Goal: Information Seeking & Learning: Learn about a topic

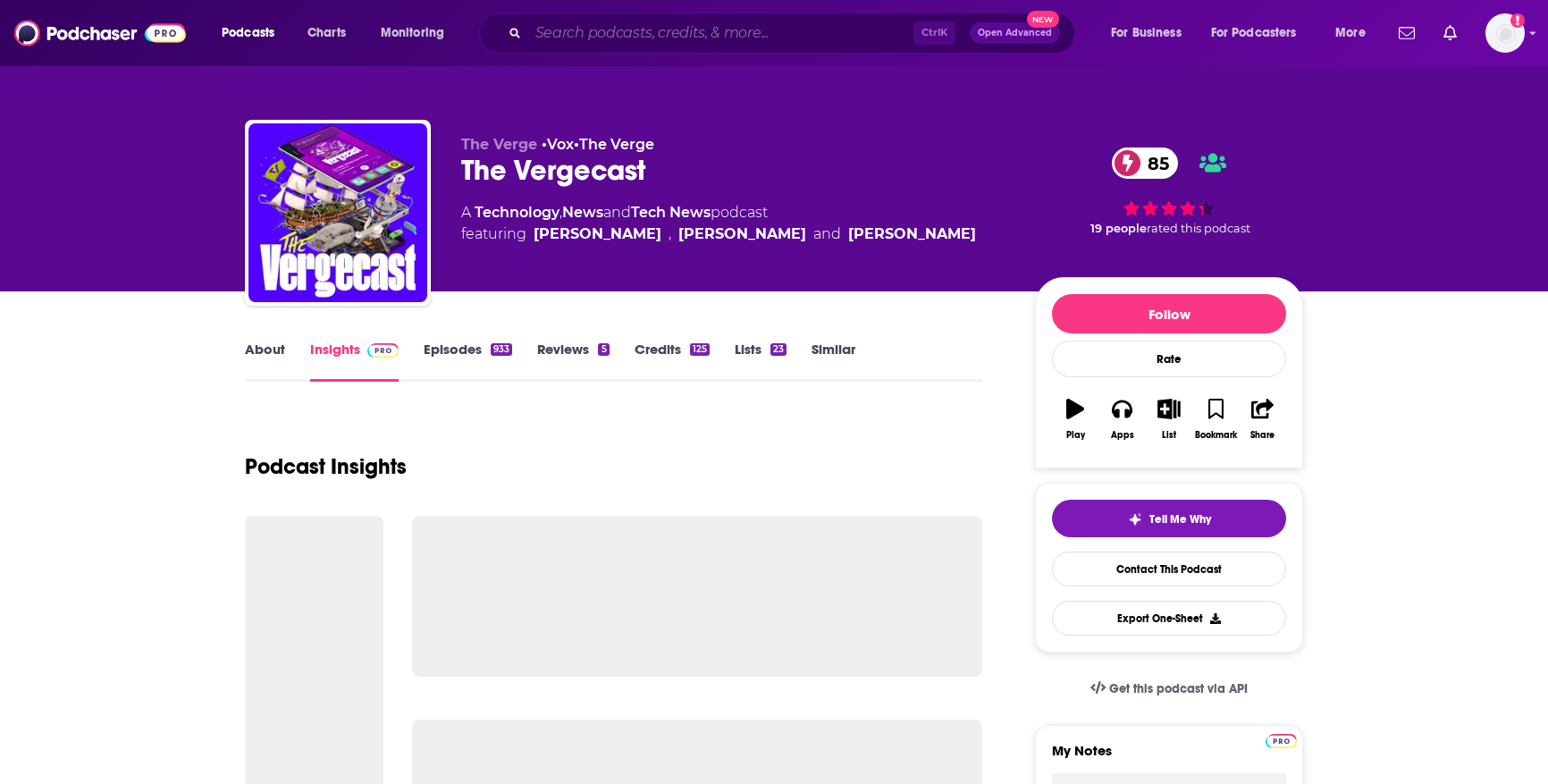
click at [563, 29] on input "Search podcasts, credits, & more..." at bounding box center [721, 33] width 385 height 29
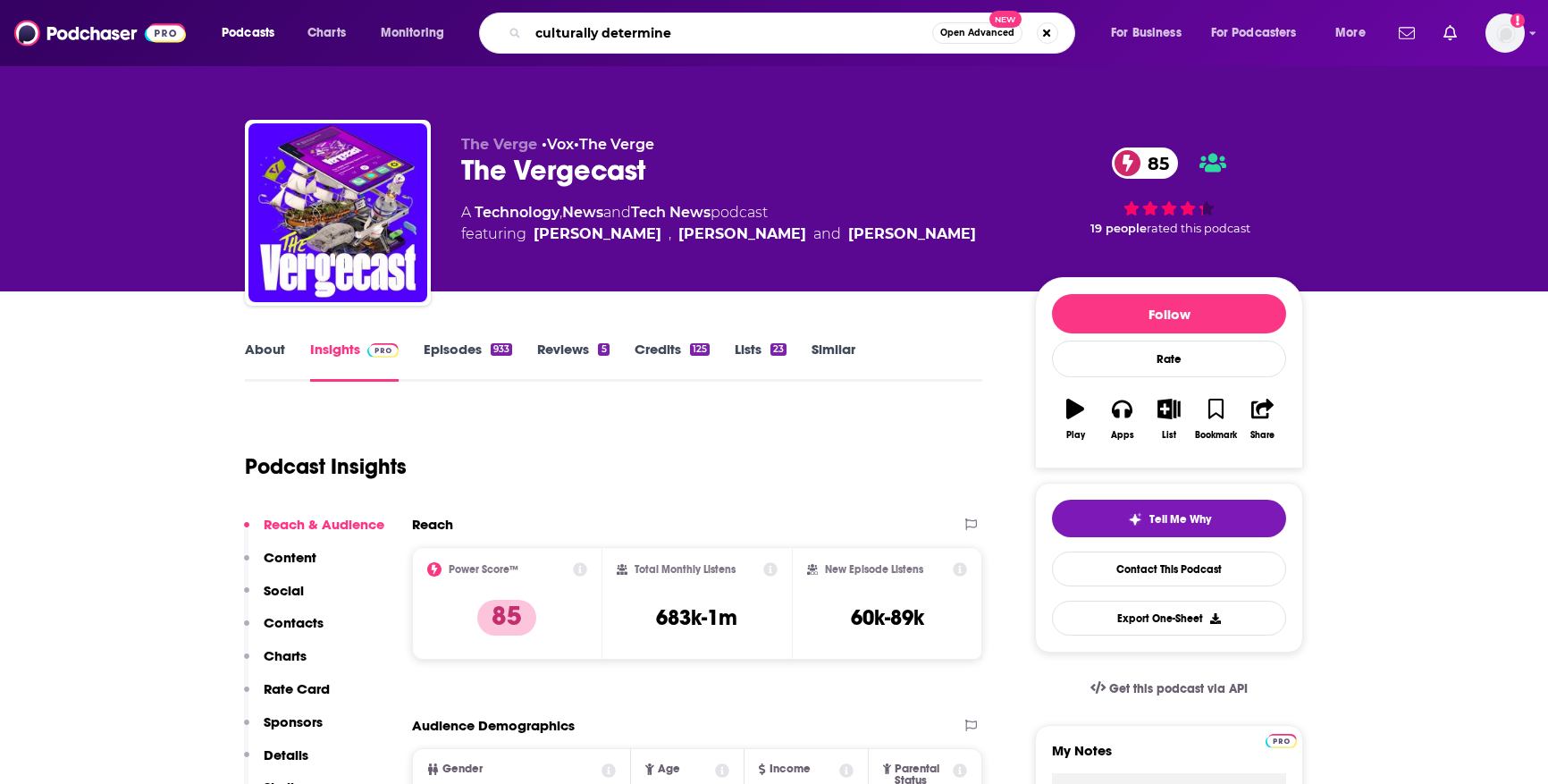
type input "culturally determined"
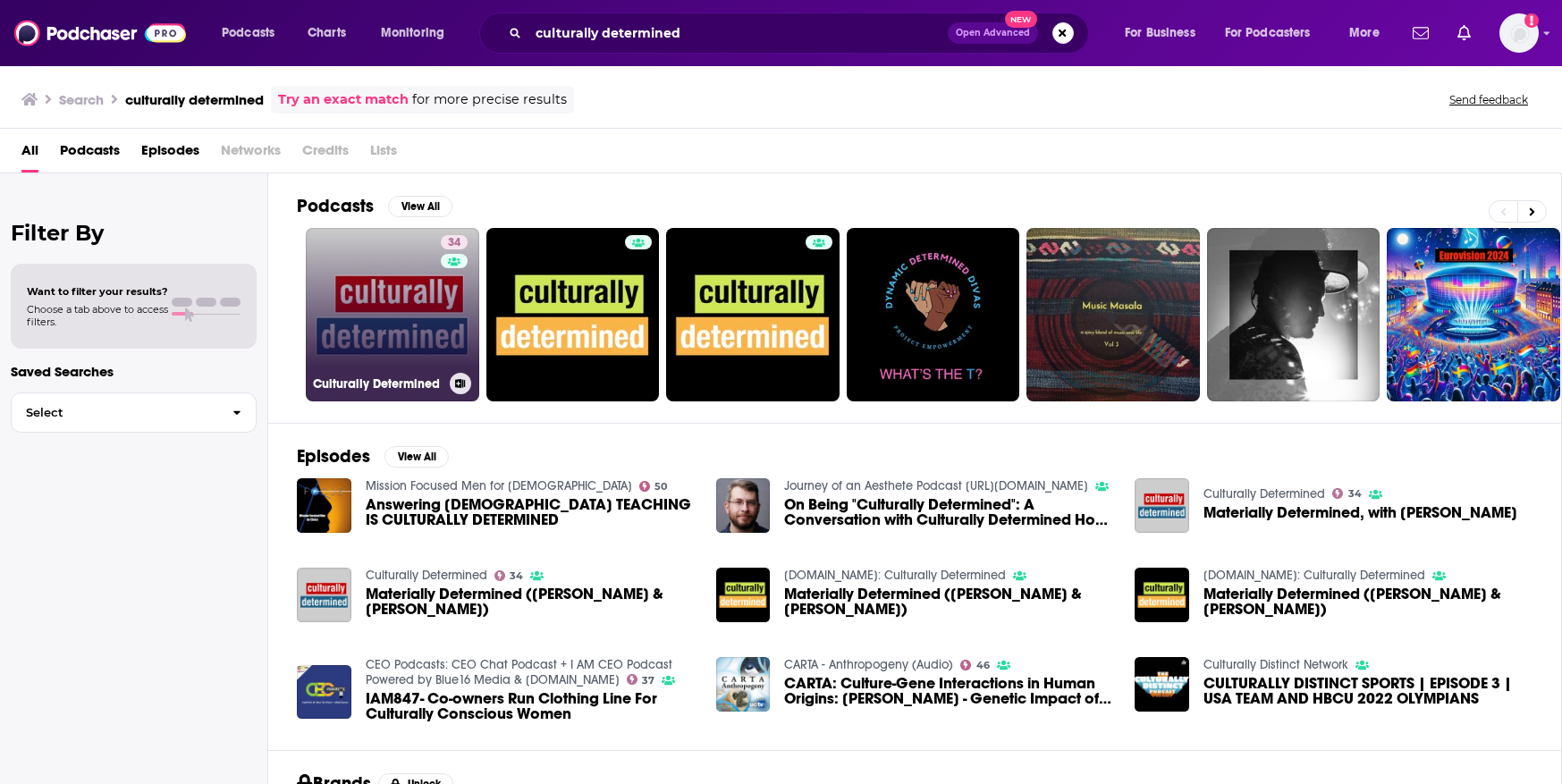
click at [362, 290] on link "34 Culturally Determined" at bounding box center [393, 314] width 173 height 173
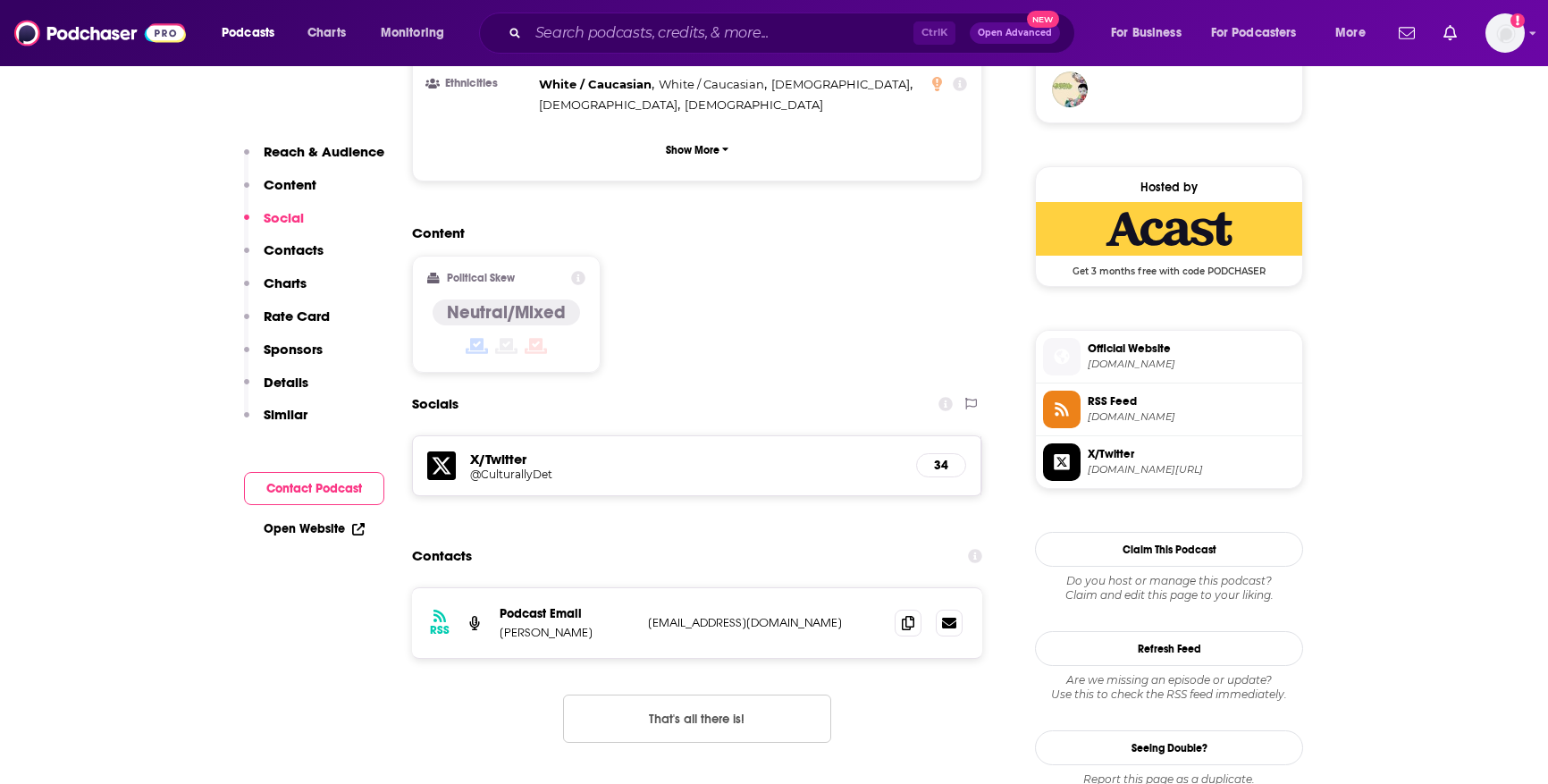
scroll to position [1366, 0]
